Goal: Information Seeking & Learning: Find specific fact

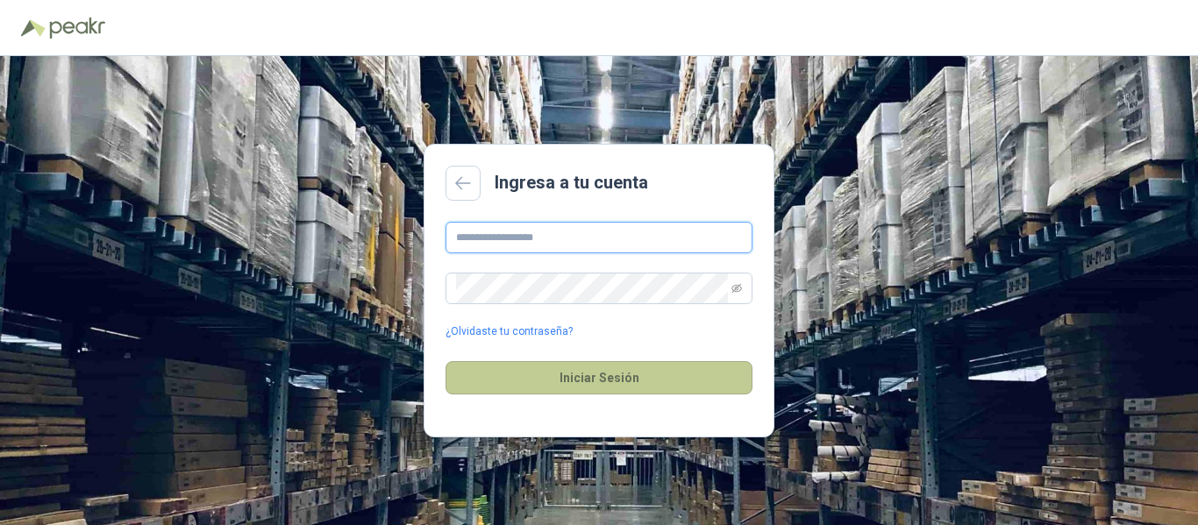
type input "**********"
click at [609, 379] on button "Iniciar Sesión" at bounding box center [598, 377] width 307 height 33
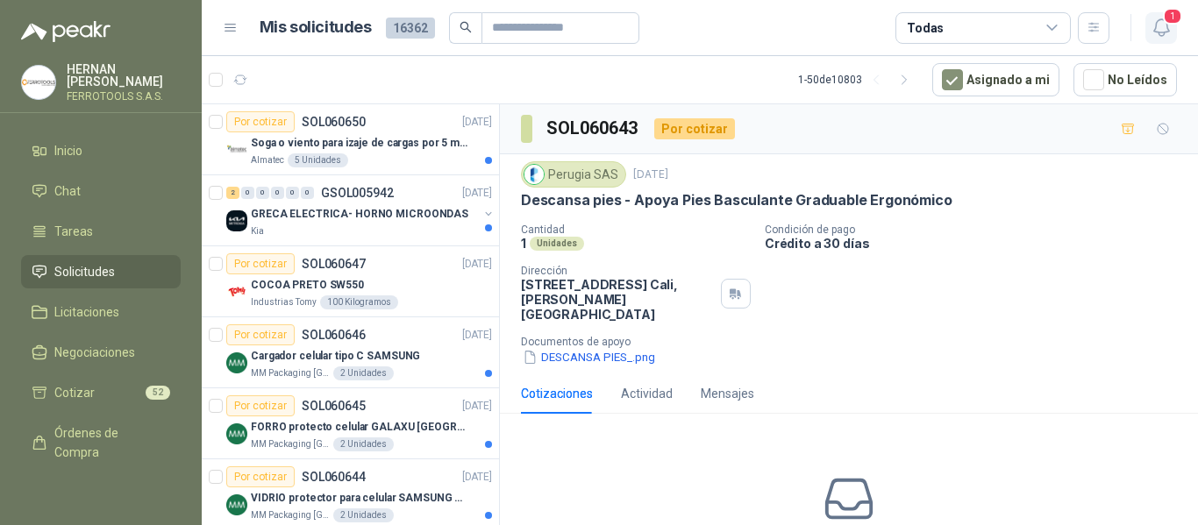
click at [1158, 35] on icon "button" at bounding box center [1160, 27] width 15 height 17
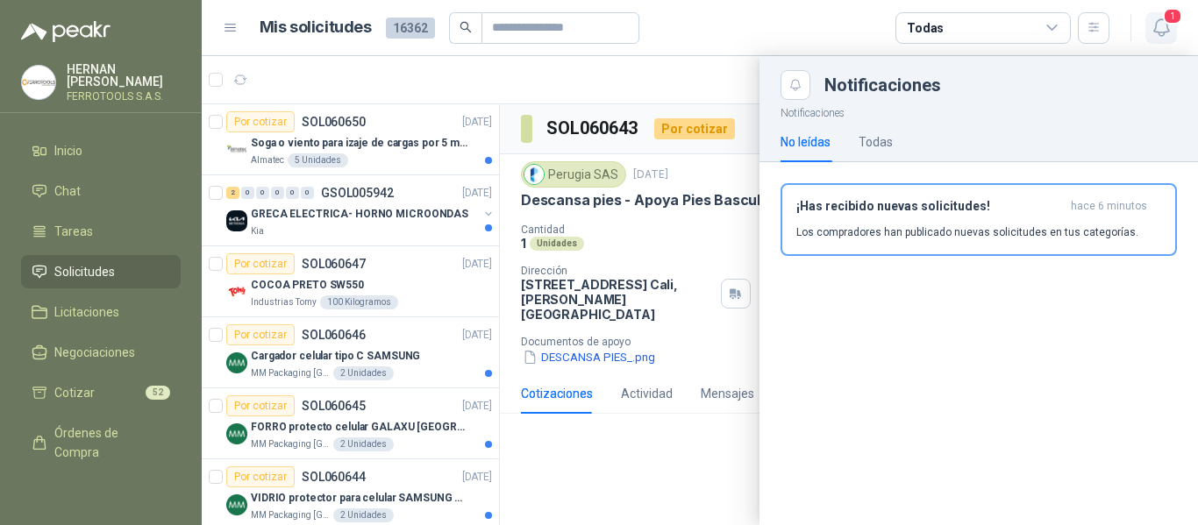
click at [1158, 35] on icon "button" at bounding box center [1160, 27] width 15 height 17
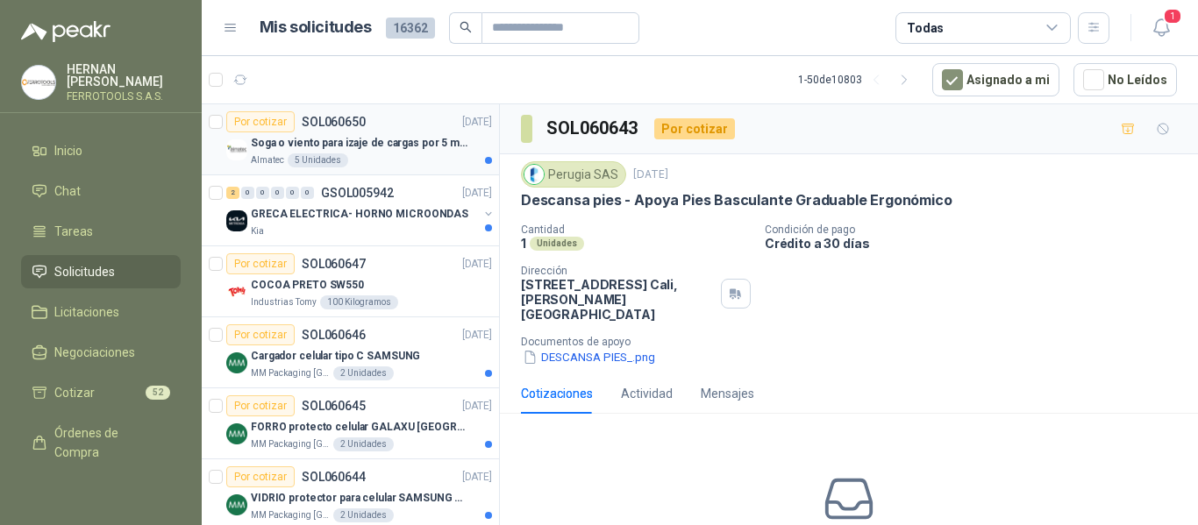
click at [367, 149] on p "Soga o viento para izaje de cargas por 5 metros" at bounding box center [360, 143] width 218 height 17
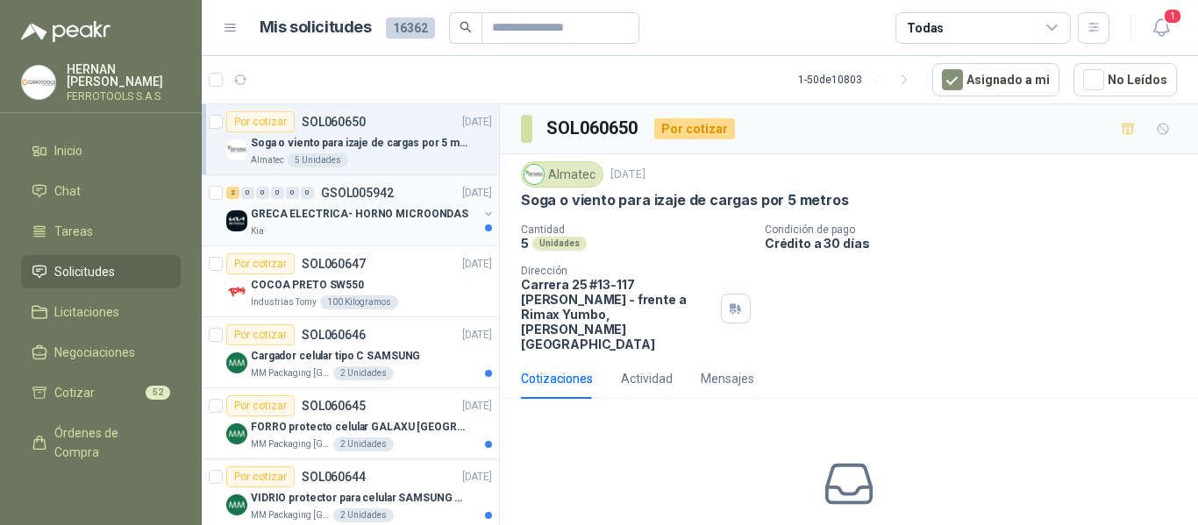
click at [419, 209] on p "GRECA ELECTRICA- HORNO MICROONDAS" at bounding box center [359, 214] width 217 height 17
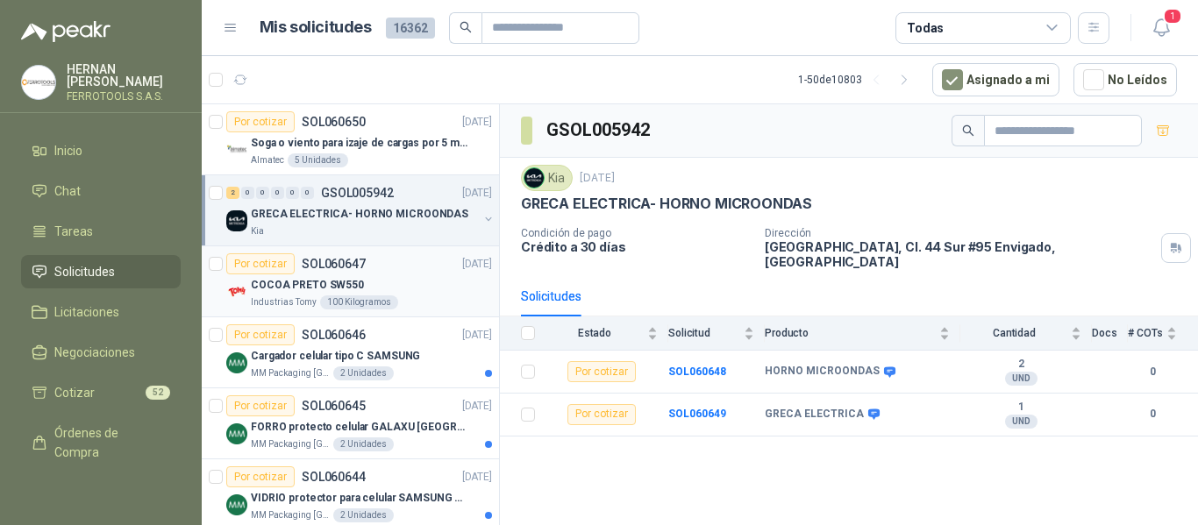
click at [409, 289] on div "COCOA PRETO SW550" at bounding box center [371, 284] width 241 height 21
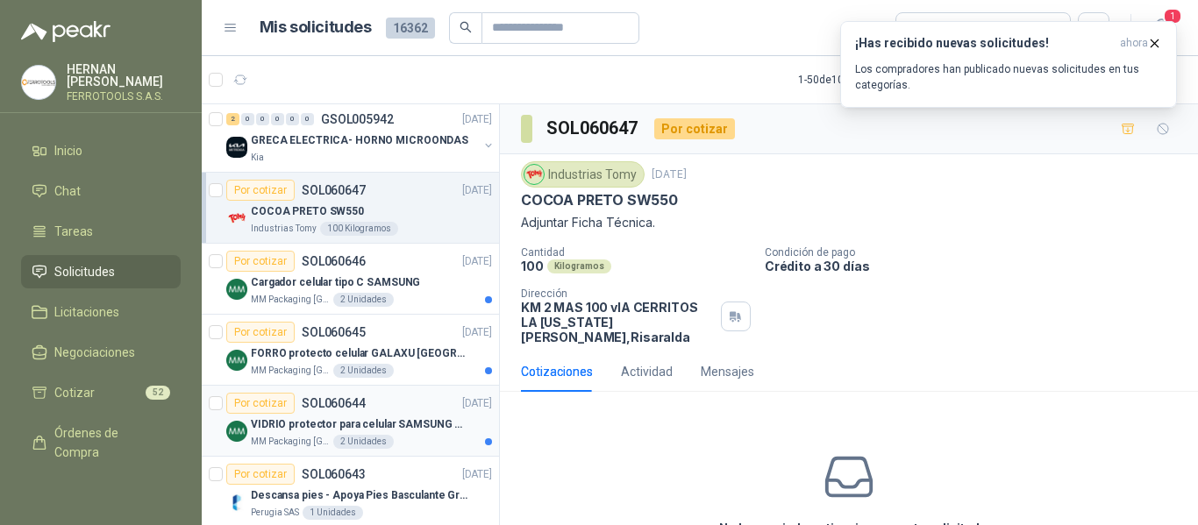
scroll to position [175, 0]
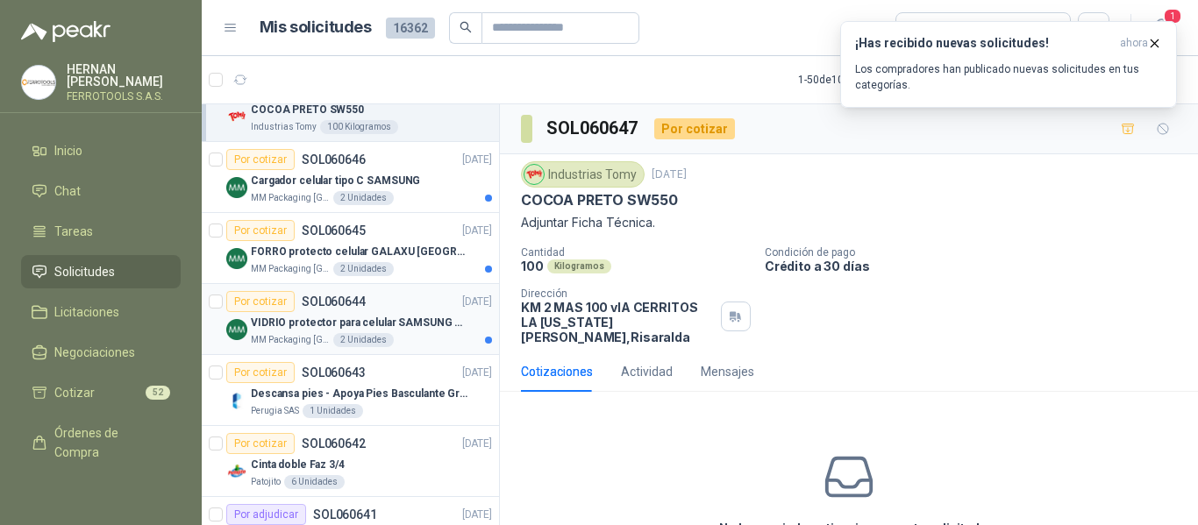
click at [403, 324] on p "VIDRIO protector para celular SAMSUNG GALAXI A16 5G" at bounding box center [360, 323] width 218 height 17
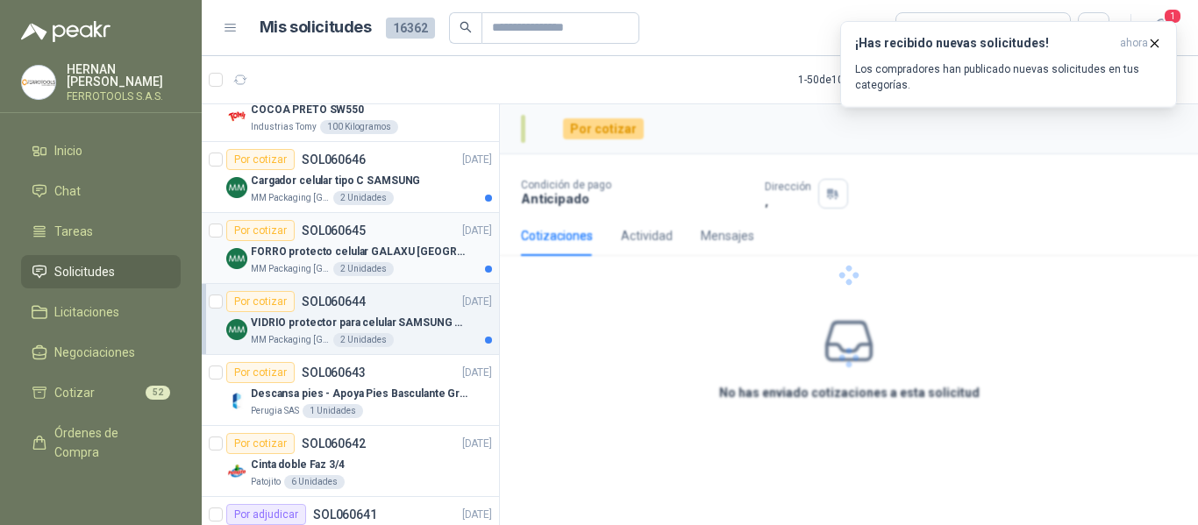
click at [399, 264] on div "MM Packaging Colombia 2 Unidades" at bounding box center [371, 269] width 241 height 14
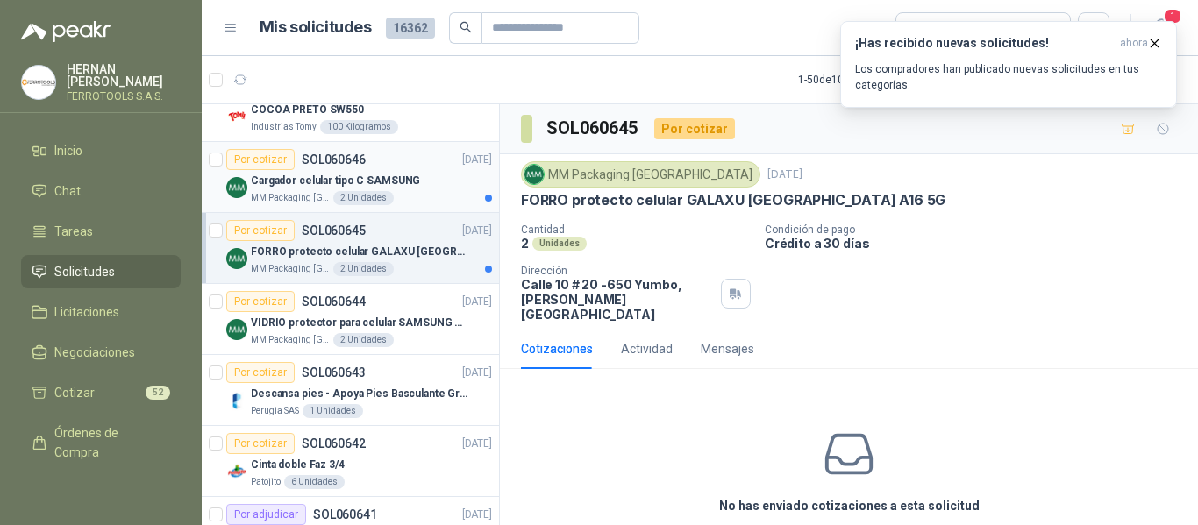
click at [405, 189] on p "Cargador celular tipo C SAMSUNG" at bounding box center [335, 181] width 169 height 17
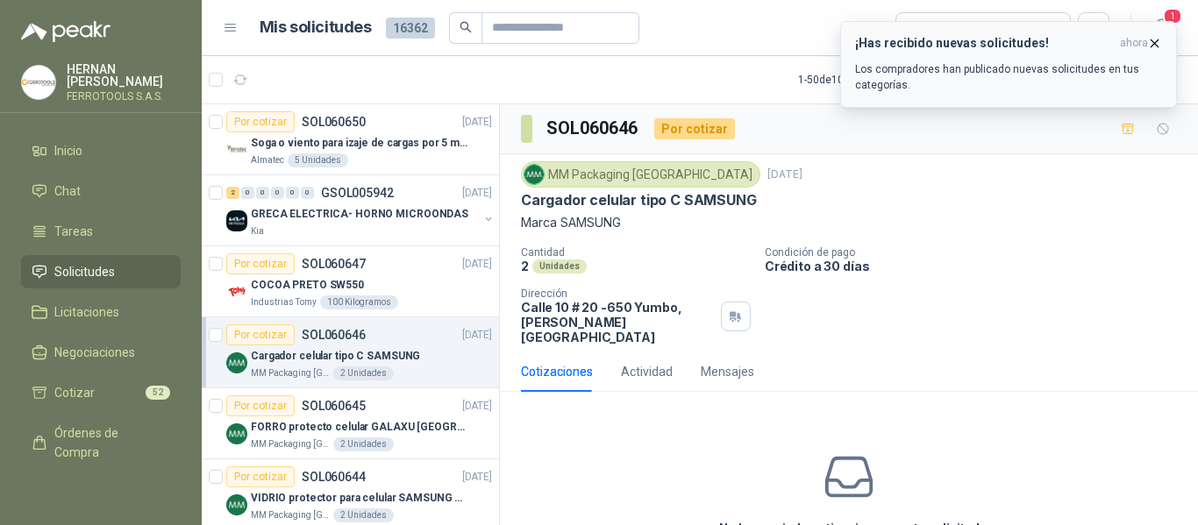
click at [1018, 66] on p "Los compradores han publicado nuevas solicitudes en tus categorías." at bounding box center [1008, 77] width 307 height 32
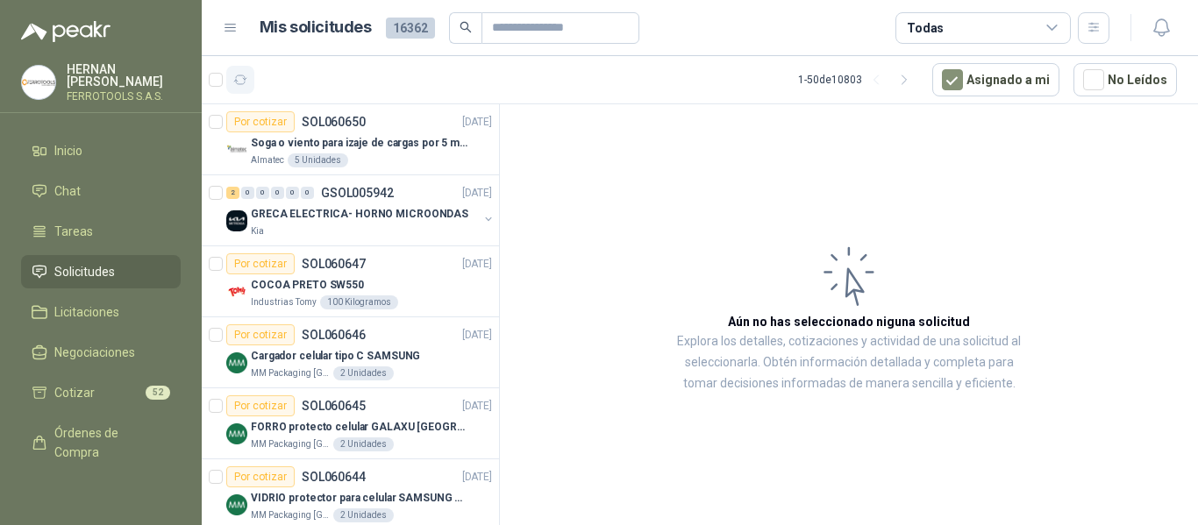
click at [251, 75] on button "button" at bounding box center [240, 80] width 28 height 28
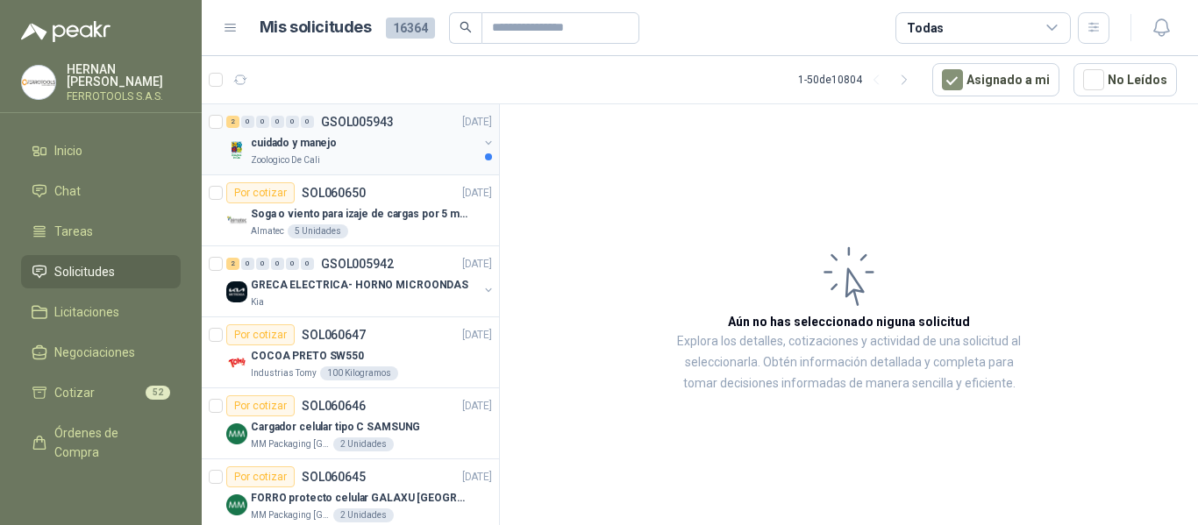
click at [404, 130] on div "2 0 0 0 0 0 GSOL005943 10/10/25" at bounding box center [360, 121] width 269 height 21
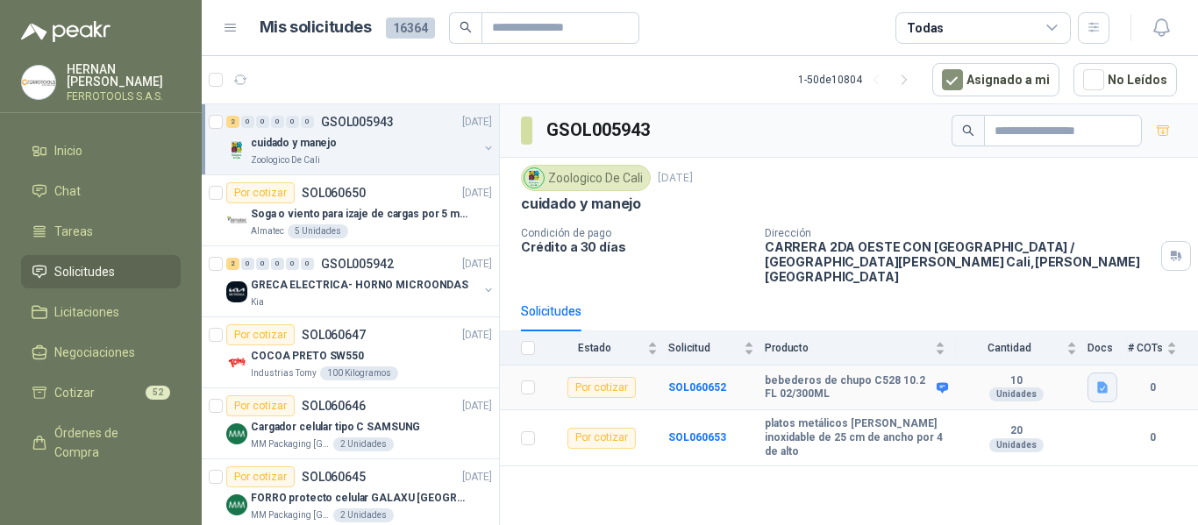
click at [1096, 381] on icon "button" at bounding box center [1102, 388] width 15 height 15
click at [1044, 333] on button "bebederos de chupo.png" at bounding box center [1030, 334] width 152 height 18
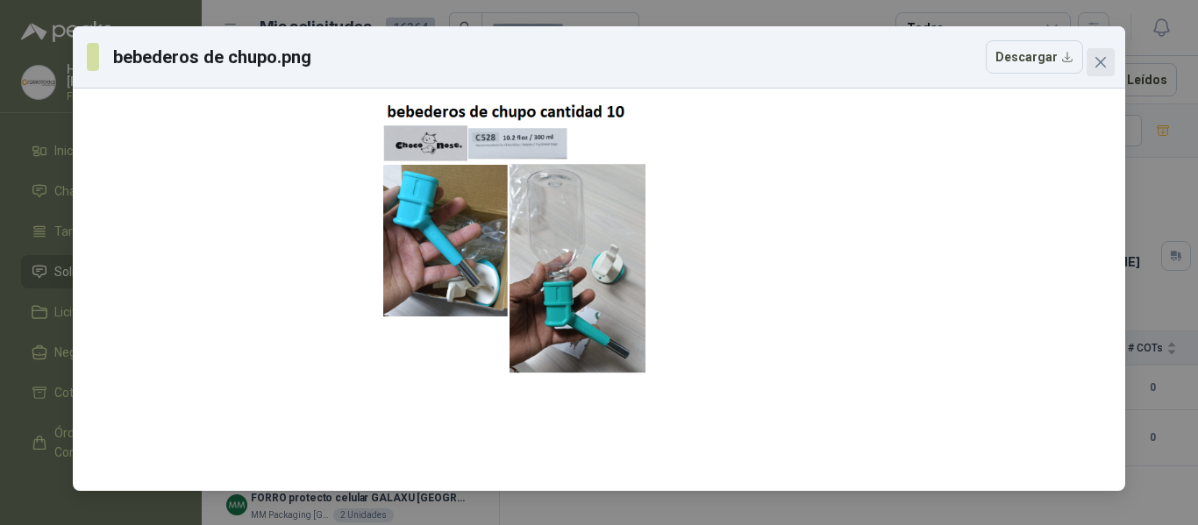
click at [1096, 60] on icon "close" at bounding box center [1100, 62] width 14 height 14
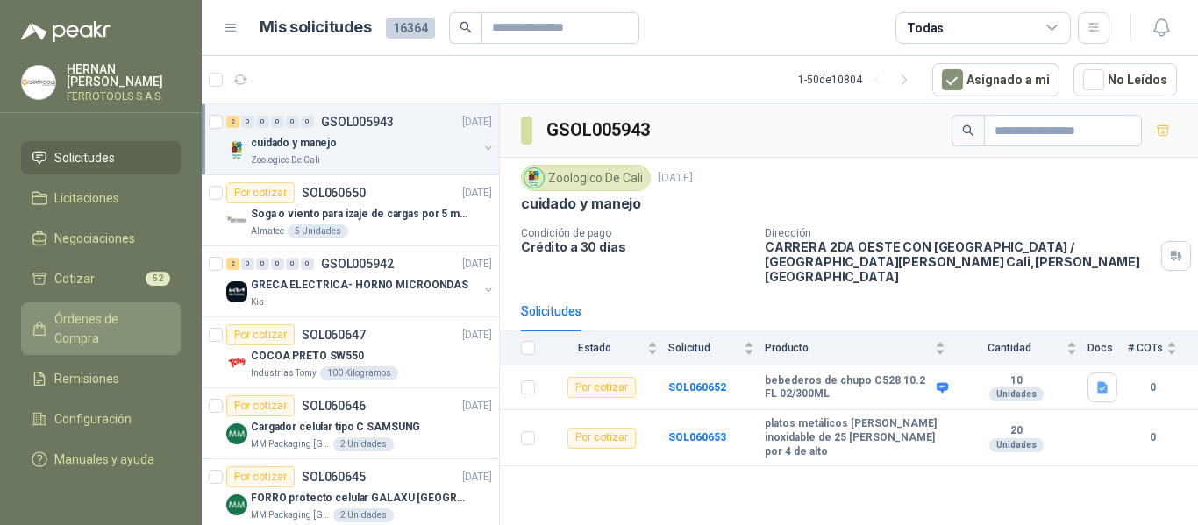
scroll to position [130, 0]
click at [86, 311] on span "Órdenes de Compra" at bounding box center [109, 329] width 110 height 39
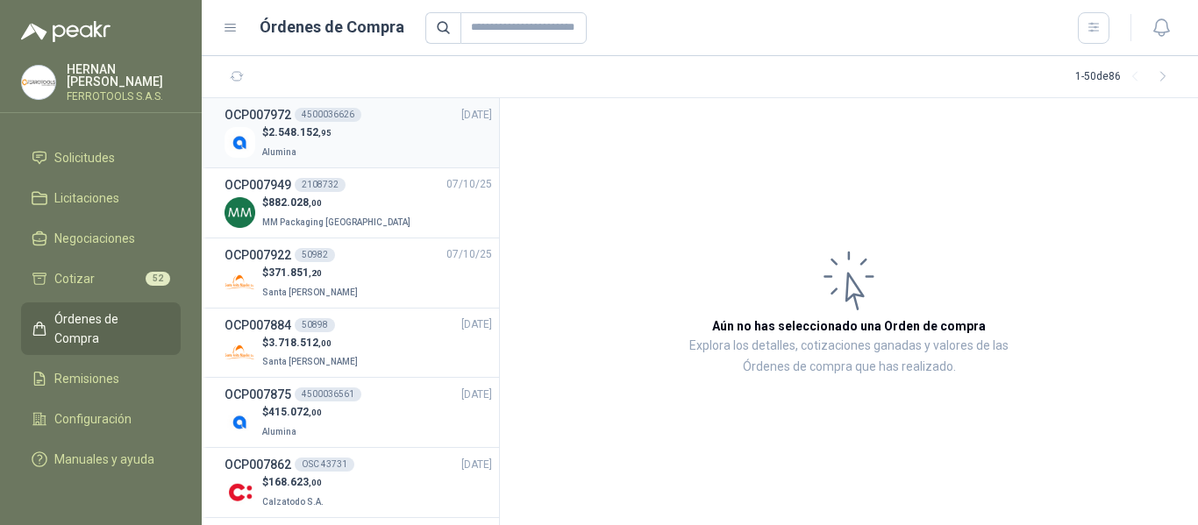
click at [347, 143] on div "$ 2.548.152 ,95 Alumina" at bounding box center [357, 143] width 267 height 36
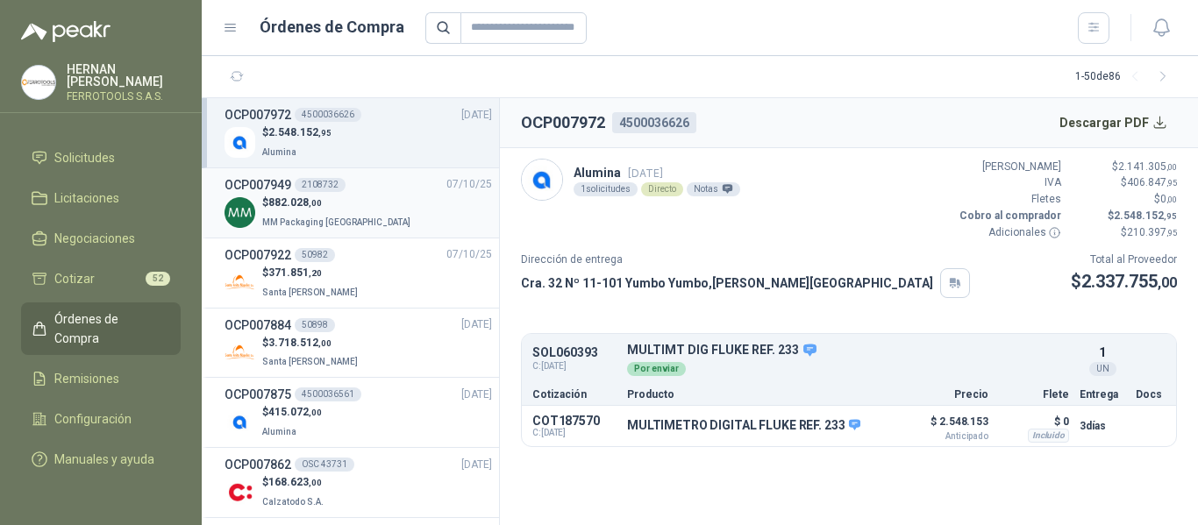
click at [347, 195] on p "$ 882.028 ,00" at bounding box center [338, 203] width 152 height 17
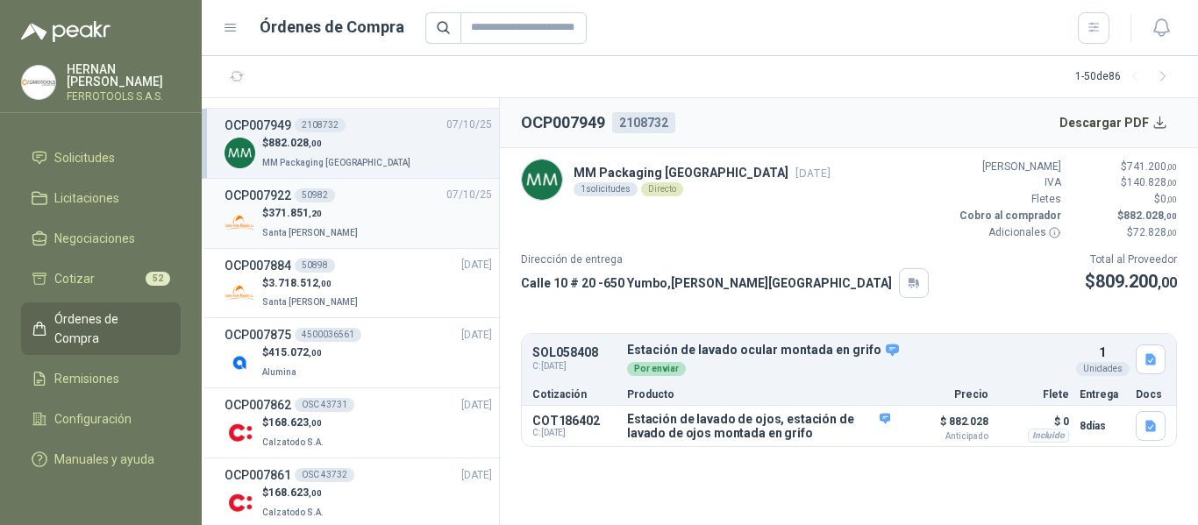
scroll to position [88, 0]
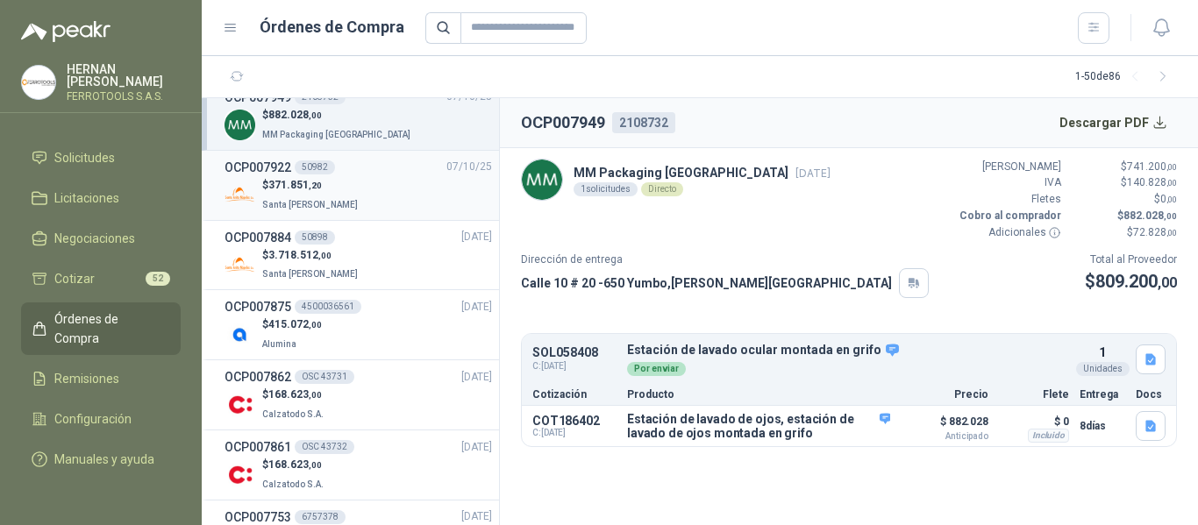
click at [408, 189] on div "$ 371.851 ,20 Santa Anita Napoles" at bounding box center [357, 195] width 267 height 36
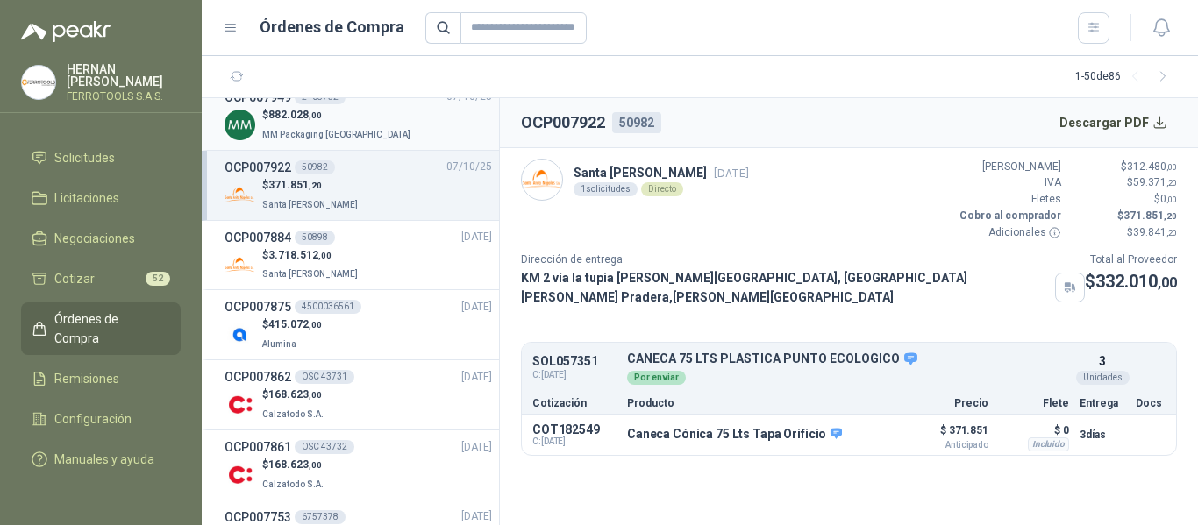
click at [382, 107] on div "$ 882.028 ,00 MM Packaging Colombia" at bounding box center [357, 125] width 267 height 36
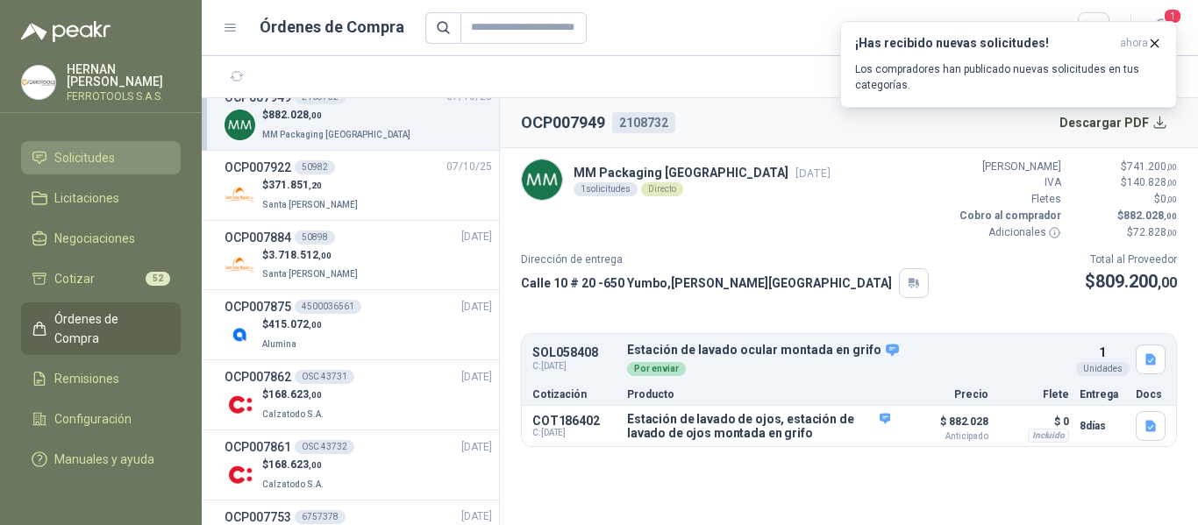
click at [95, 148] on span "Solicitudes" at bounding box center [84, 157] width 60 height 19
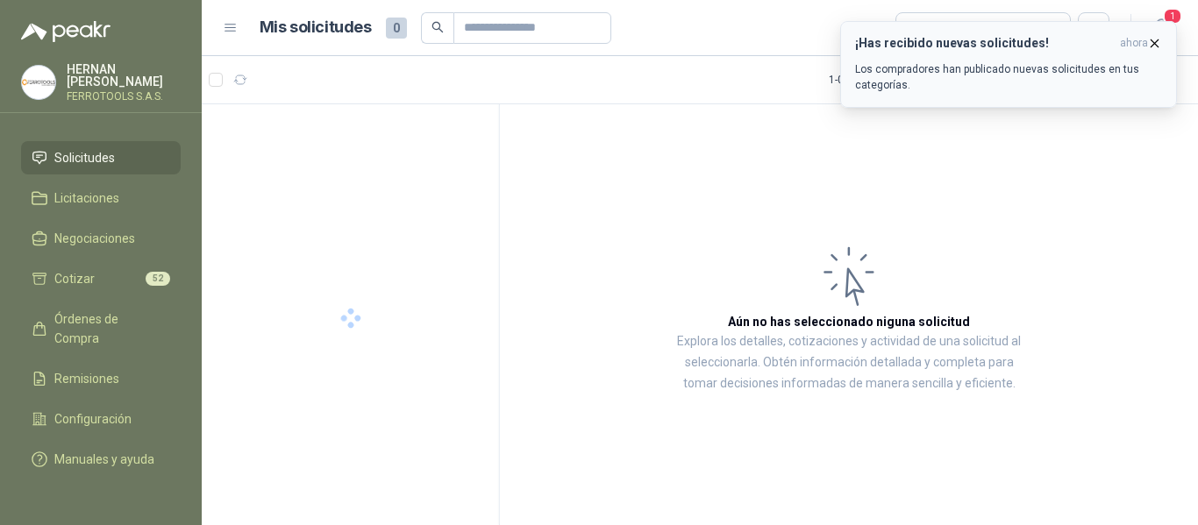
click at [998, 70] on p "Los compradores han publicado nuevas solicitudes en tus categorías." at bounding box center [1008, 77] width 307 height 32
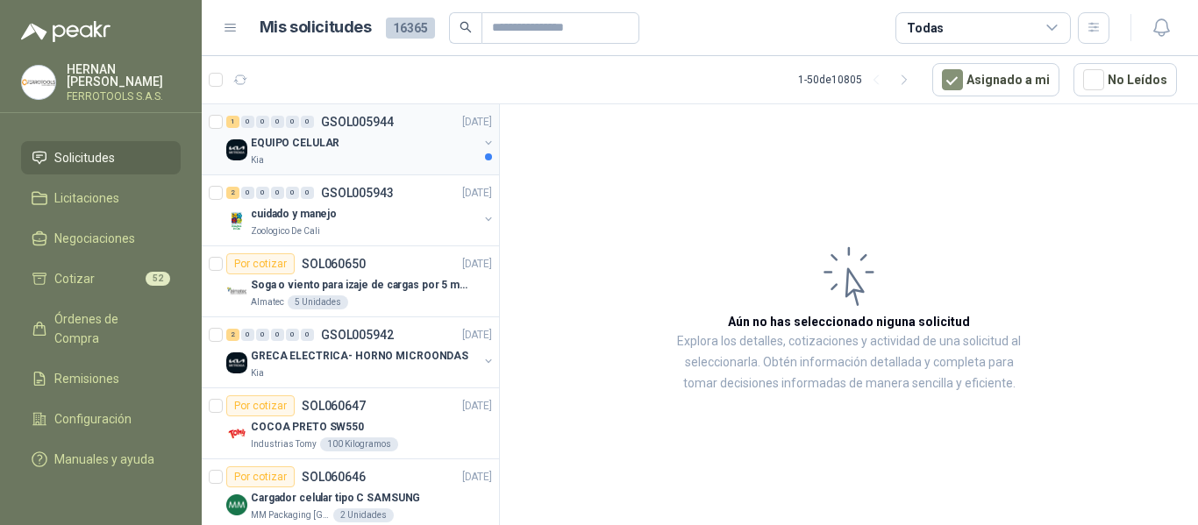
click at [404, 146] on div "EQUIPO CELULAR" at bounding box center [364, 142] width 227 height 21
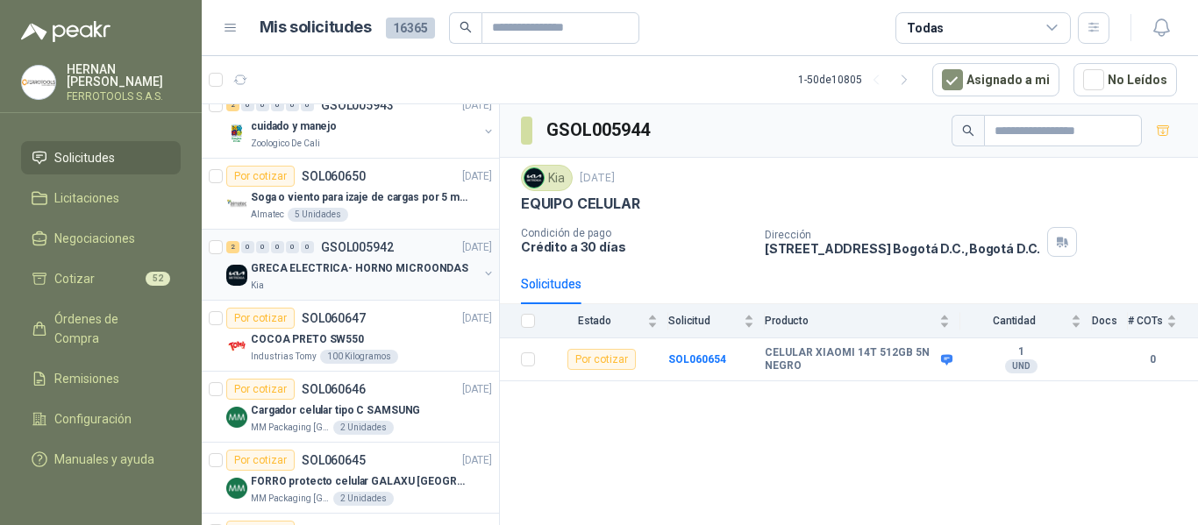
scroll to position [526, 0]
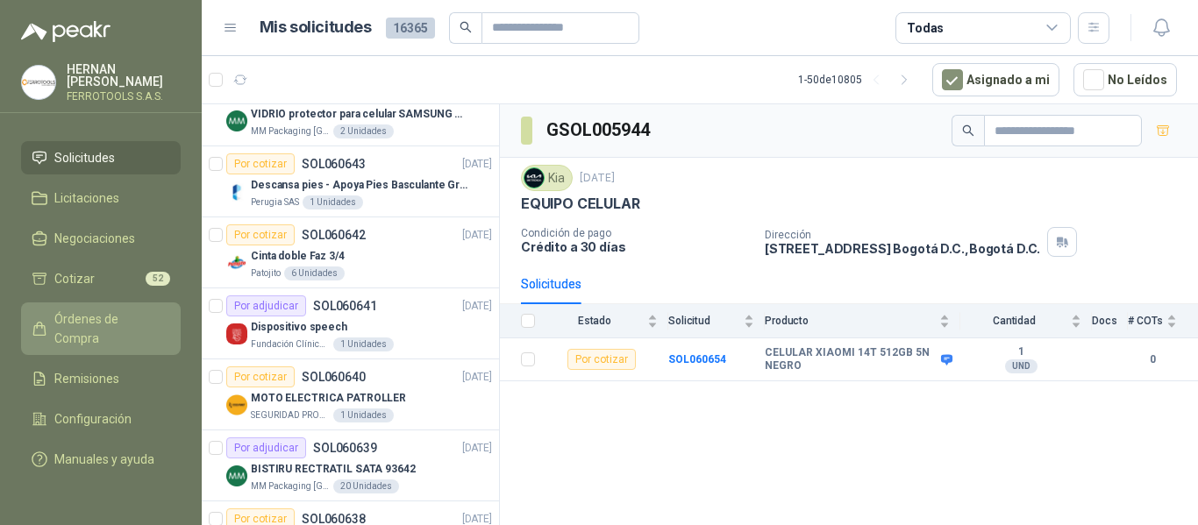
click at [91, 302] on link "Órdenes de Compra" at bounding box center [101, 328] width 160 height 53
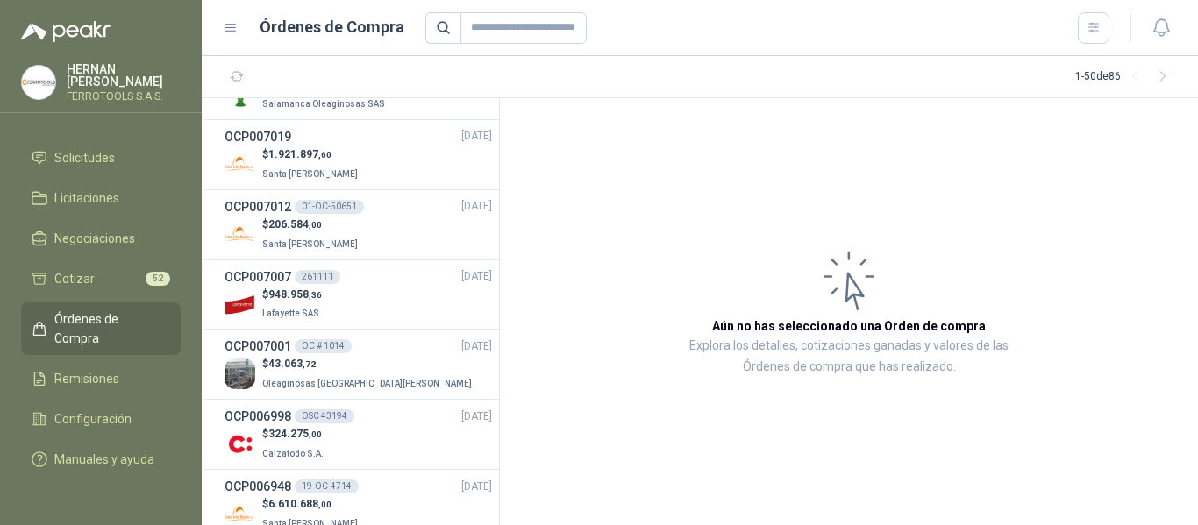
scroll to position [2718, 0]
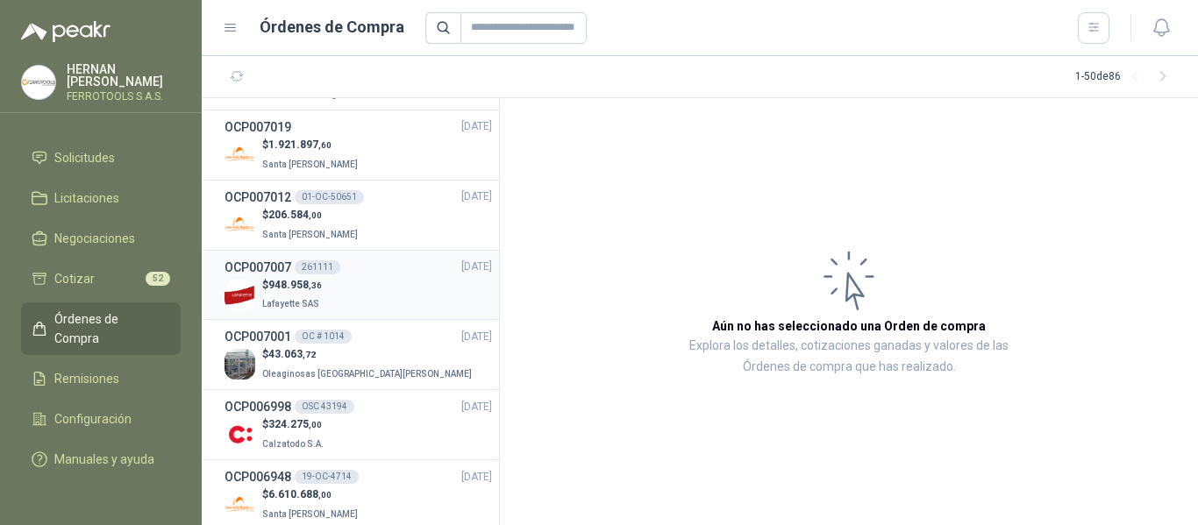
click at [326, 285] on div "$ 948.958 ,36 Lafayette SAS" at bounding box center [357, 295] width 267 height 36
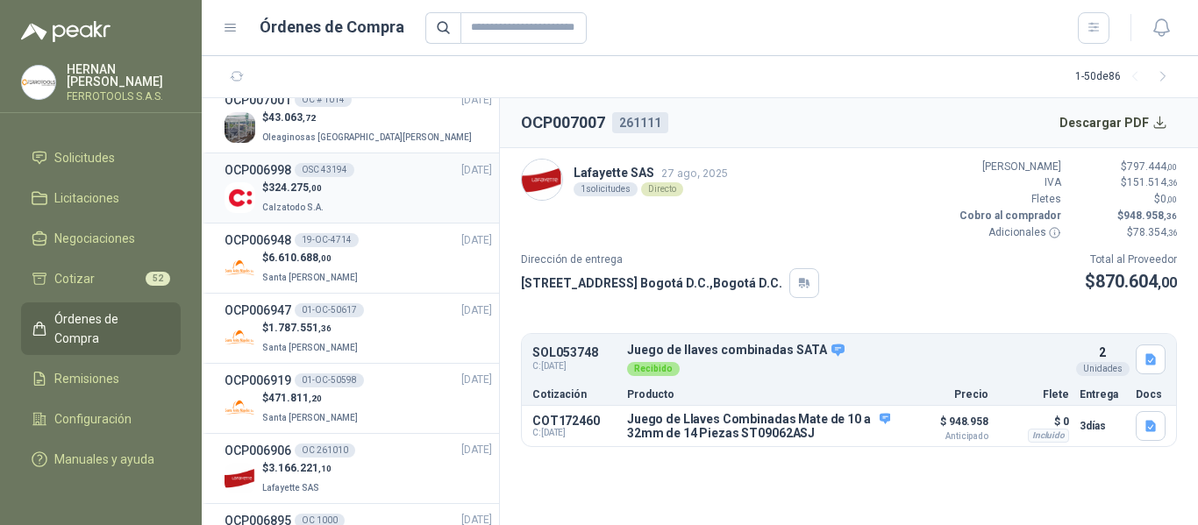
scroll to position [2981, 0]
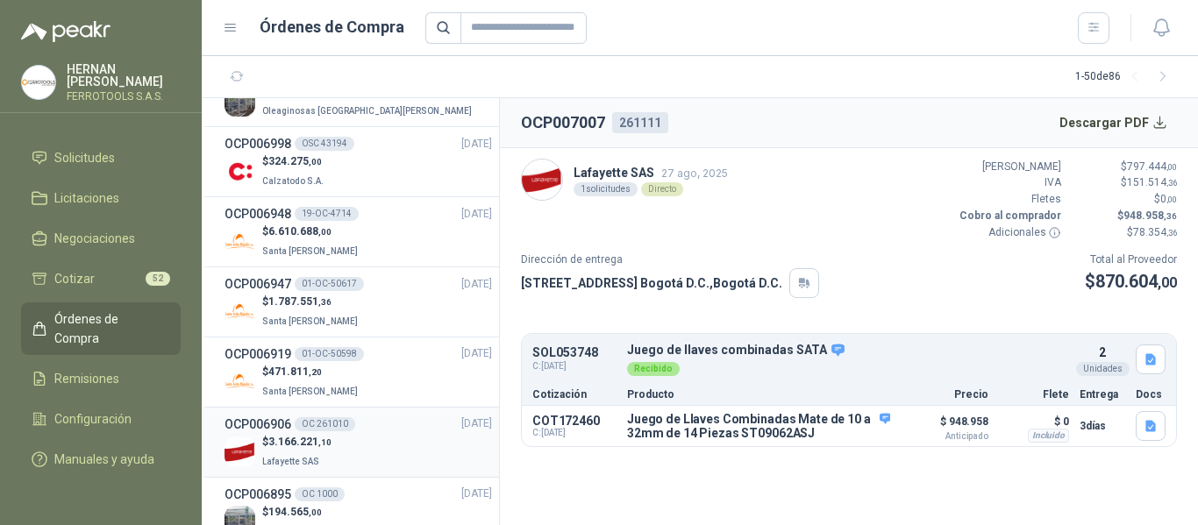
click at [369, 466] on div "$ 3.166.221 ,10 Lafayette SAS" at bounding box center [357, 452] width 267 height 36
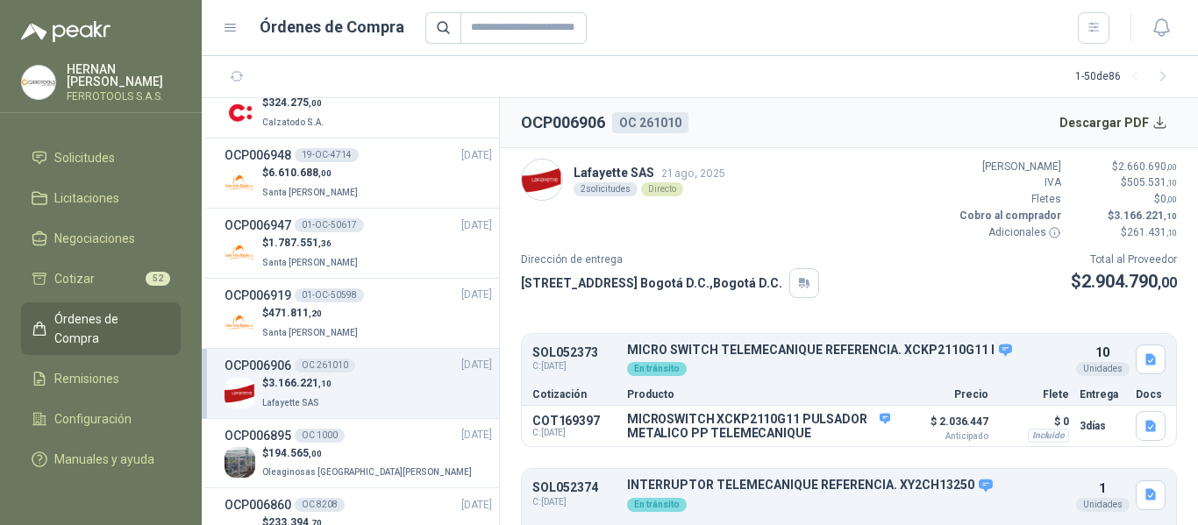
scroll to position [3069, 0]
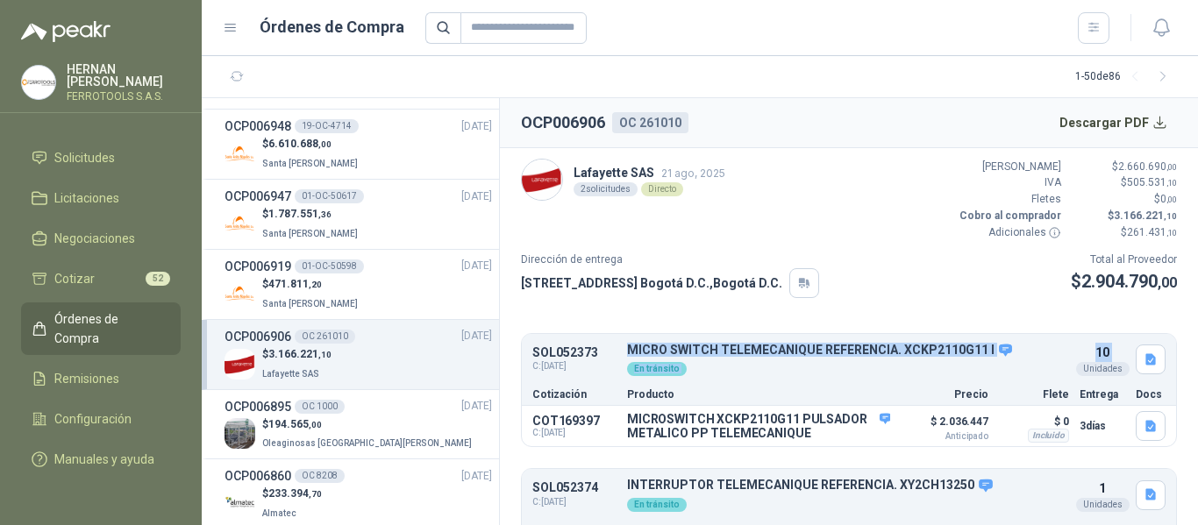
drag, startPoint x: 621, startPoint y: 351, endPoint x: 1065, endPoint y: 365, distance: 444.8
click at [1065, 365] on div "SOL052373 C: 16/08/2025 MICRO SWITCH TELEMECANIQUE REFERENCIA. XCKP2110G11 I De…" at bounding box center [849, 361] width 654 height 46
copy div "MICRO SWITCH TELEMECANIQUE REFERENCIA. XCKP2110G11 I Detalles En tránsito 10"
